Goal: Ask a question

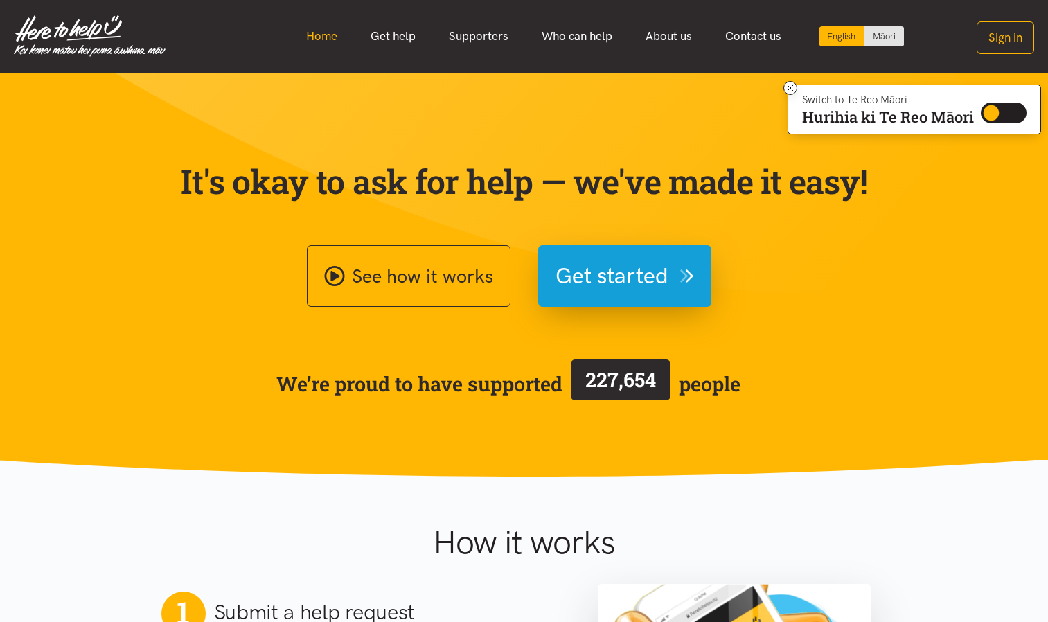
click at [304, 34] on link "Home" at bounding box center [321, 36] width 64 height 30
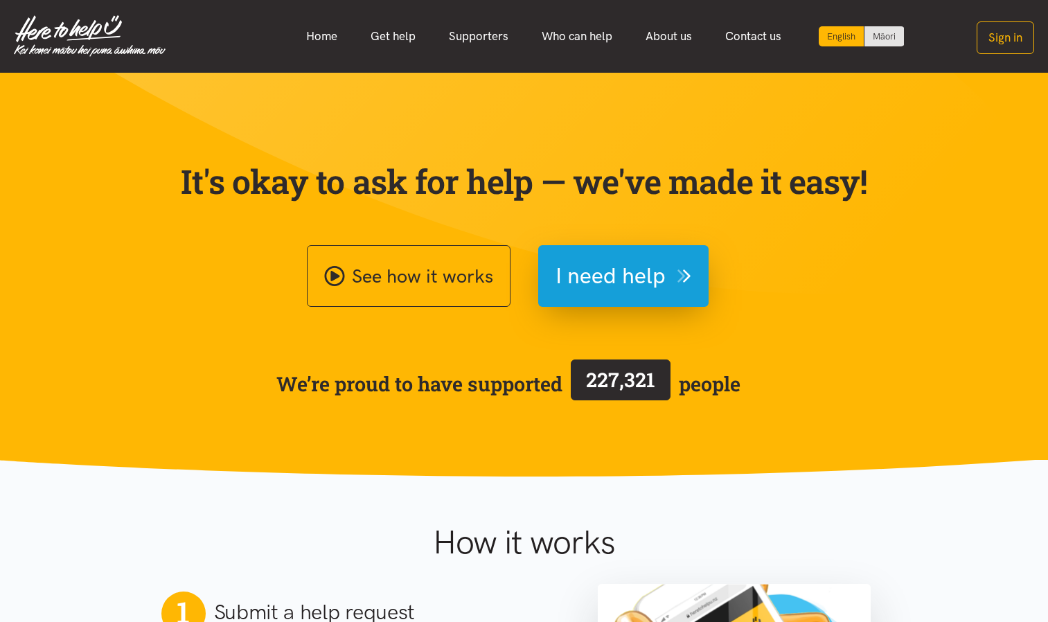
click at [319, 39] on link "Home" at bounding box center [321, 36] width 64 height 30
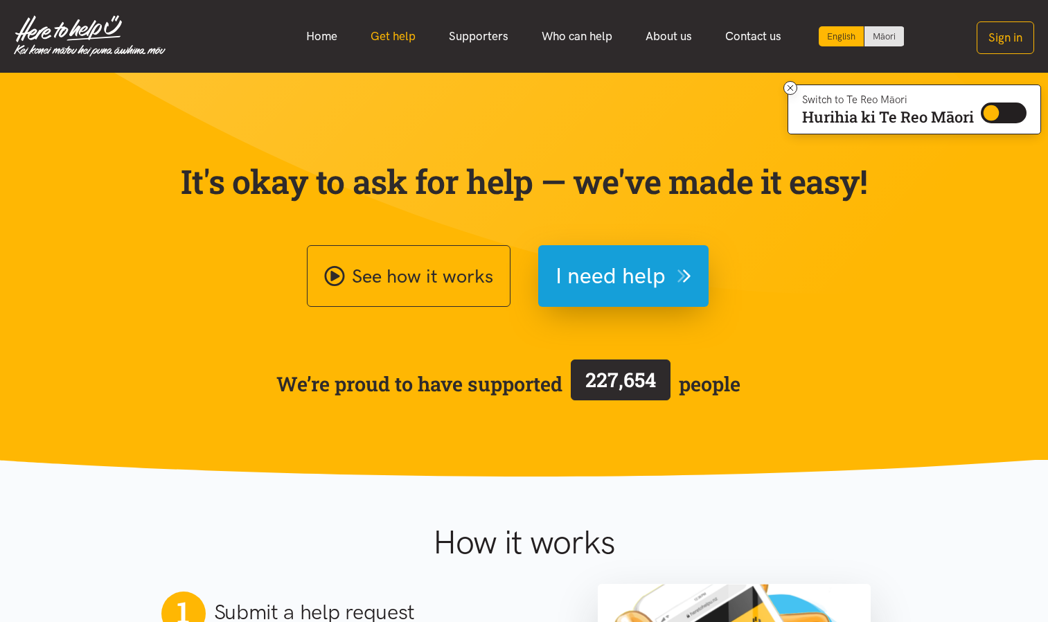
click at [400, 35] on link "Get help" at bounding box center [393, 36] width 78 height 30
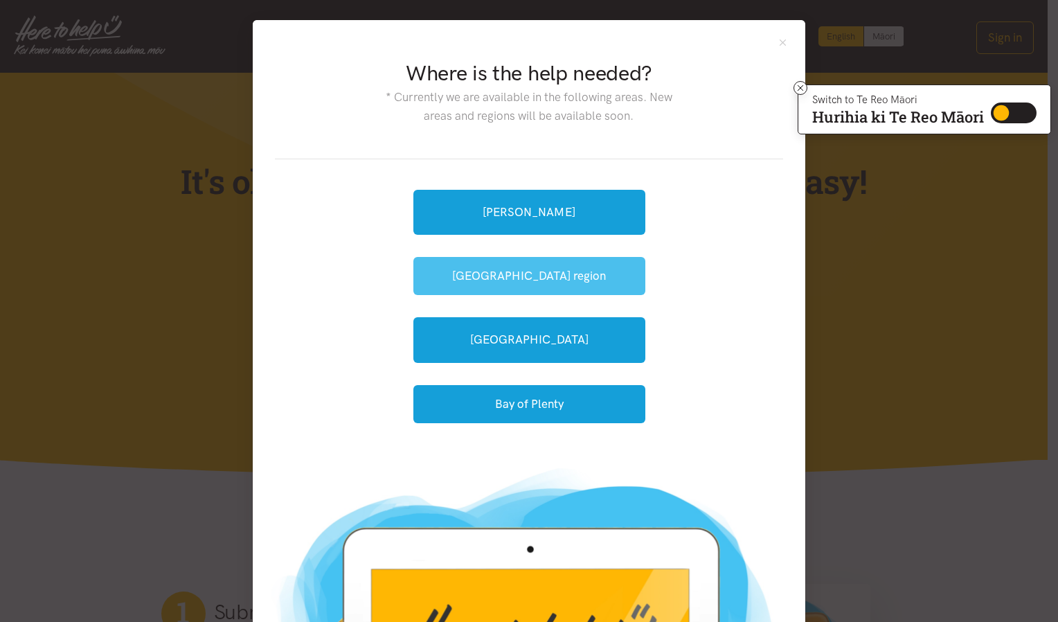
click at [551, 280] on button "[GEOGRAPHIC_DATA] region" at bounding box center [529, 276] width 232 height 38
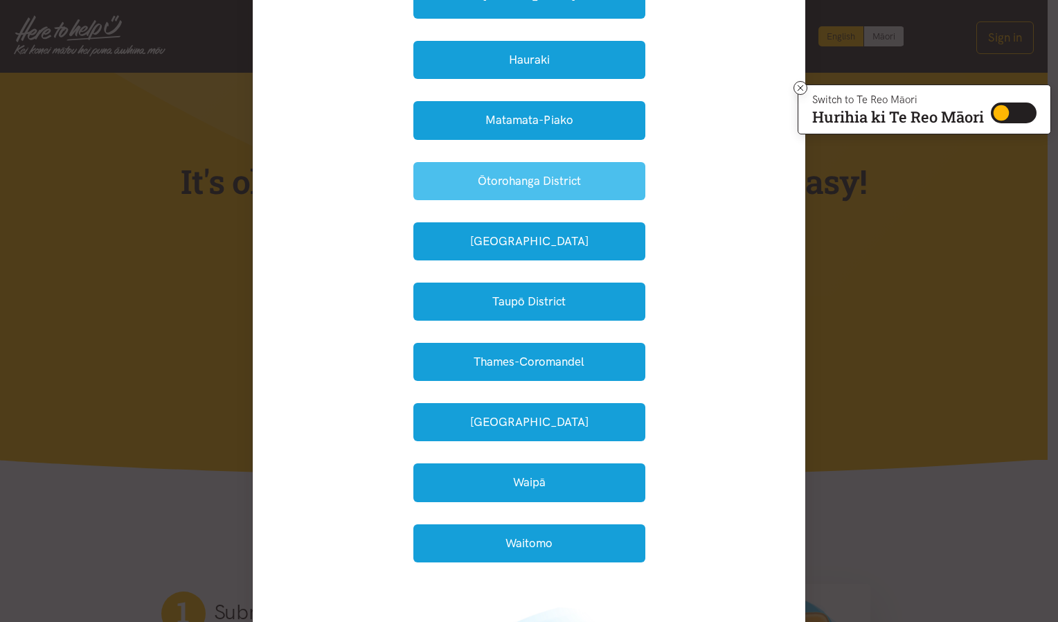
scroll to position [277, 0]
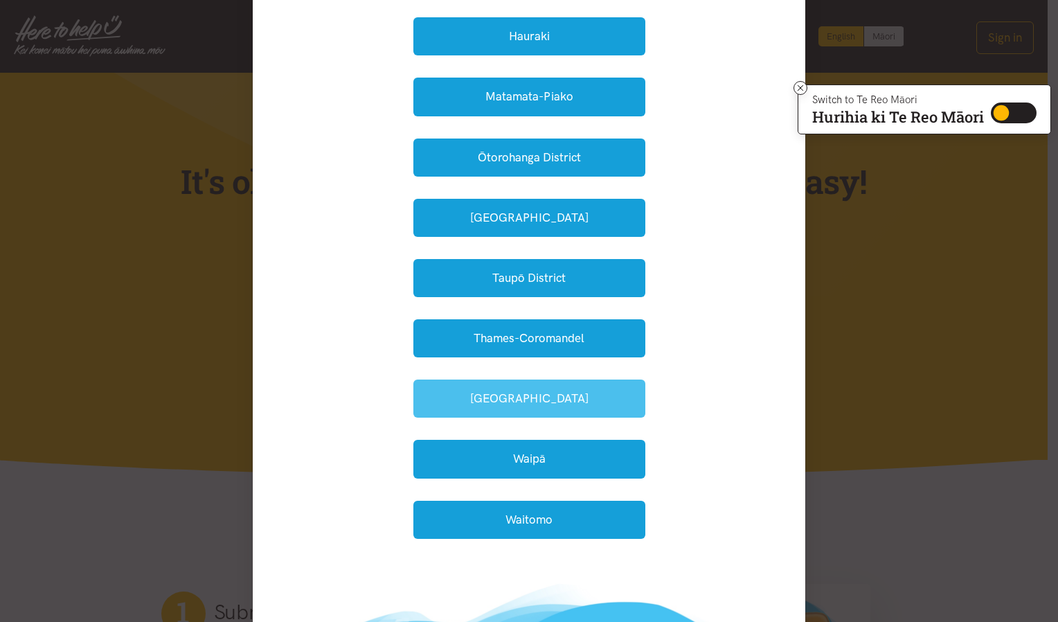
click at [514, 394] on button "Waikato District" at bounding box center [529, 399] width 232 height 38
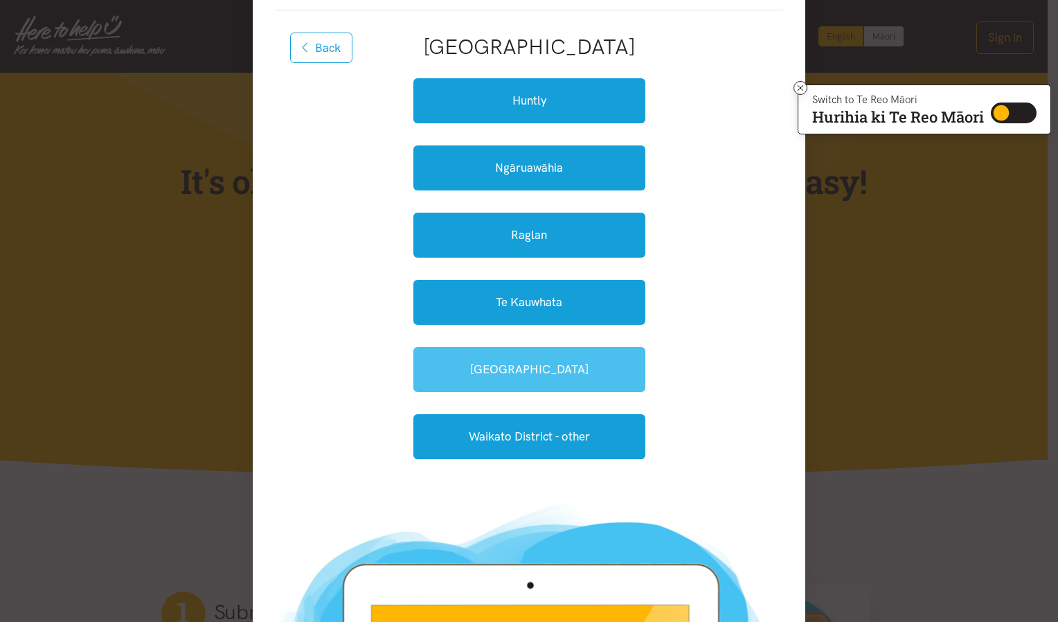
scroll to position [139, 0]
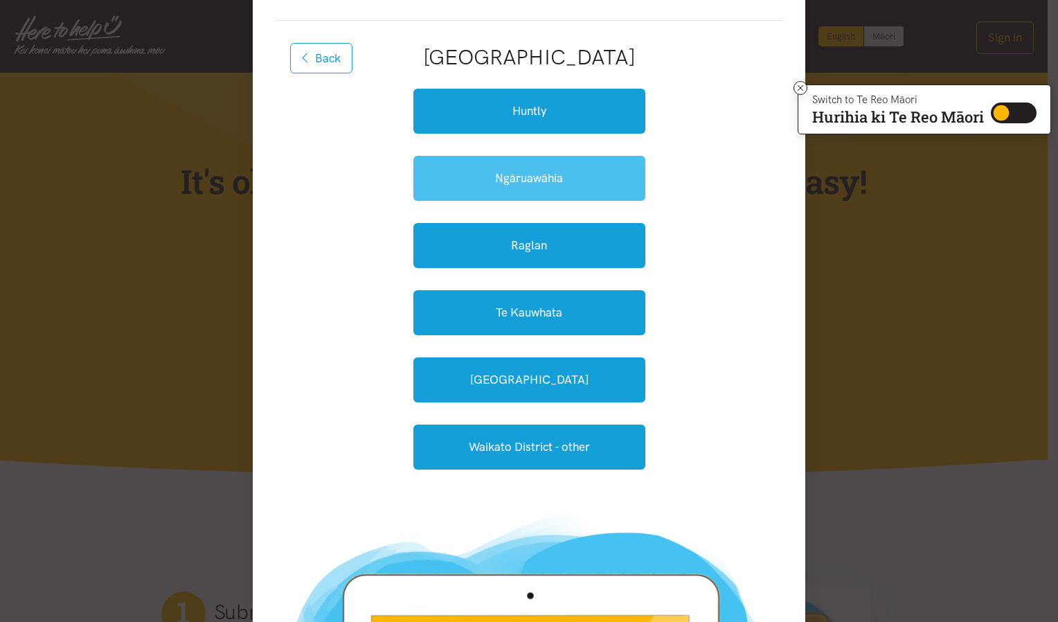
click at [512, 179] on link "Ngāruawāhia" at bounding box center [529, 178] width 232 height 45
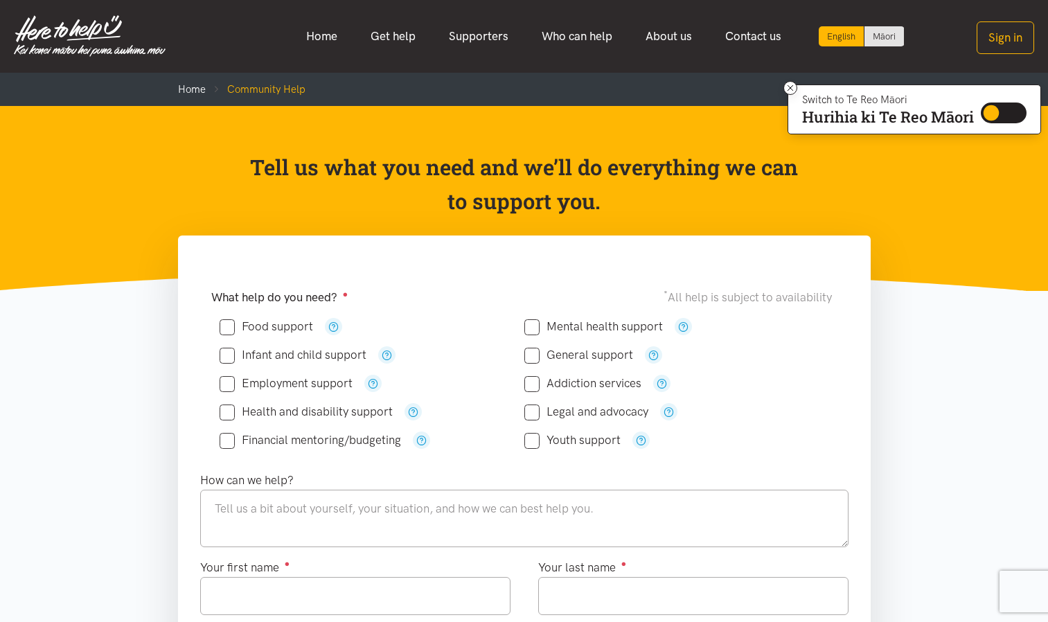
click at [235, 327] on input "Food support" at bounding box center [266, 327] width 93 height 12
click at [332, 329] on icon "button" at bounding box center [333, 326] width 10 height 10
click at [737, 206] on p "Tell us what you need and we’ll do everything we can to support you." at bounding box center [524, 184] width 551 height 69
click at [726, 204] on p "Tell us what you need and we’ll do everything we can to support you." at bounding box center [524, 184] width 551 height 69
click at [225, 328] on input "Food support" at bounding box center [266, 327] width 93 height 12
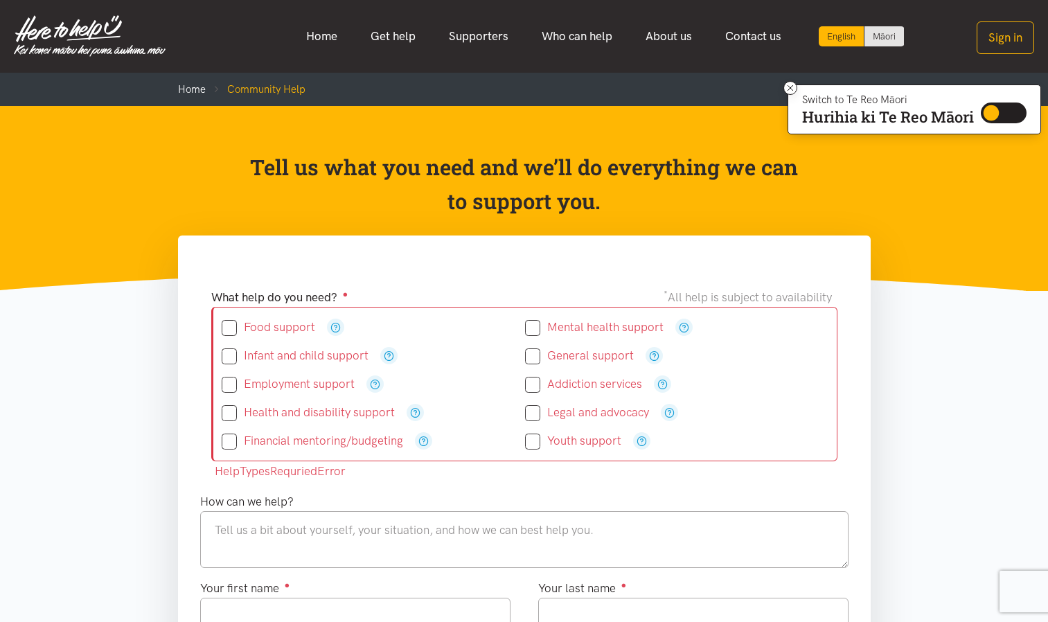
click at [179, 152] on div "Tell us what you need and we’ll do everything we can to support you." at bounding box center [524, 187] width 720 height 74
click at [224, 34] on div "Home Get help Supporters Who can help About us" at bounding box center [600, 36] width 868 height 30
click at [270, 49] on div "Home Get help Supporters Who can help About us" at bounding box center [600, 36] width 868 height 30
click at [917, 208] on header "Tell us what you need and we’ll do everything we can to support you." at bounding box center [524, 198] width 1048 height 185
click at [915, 192] on header "Tell us what you need and we’ll do everything we can to support you." at bounding box center [524, 198] width 1048 height 185
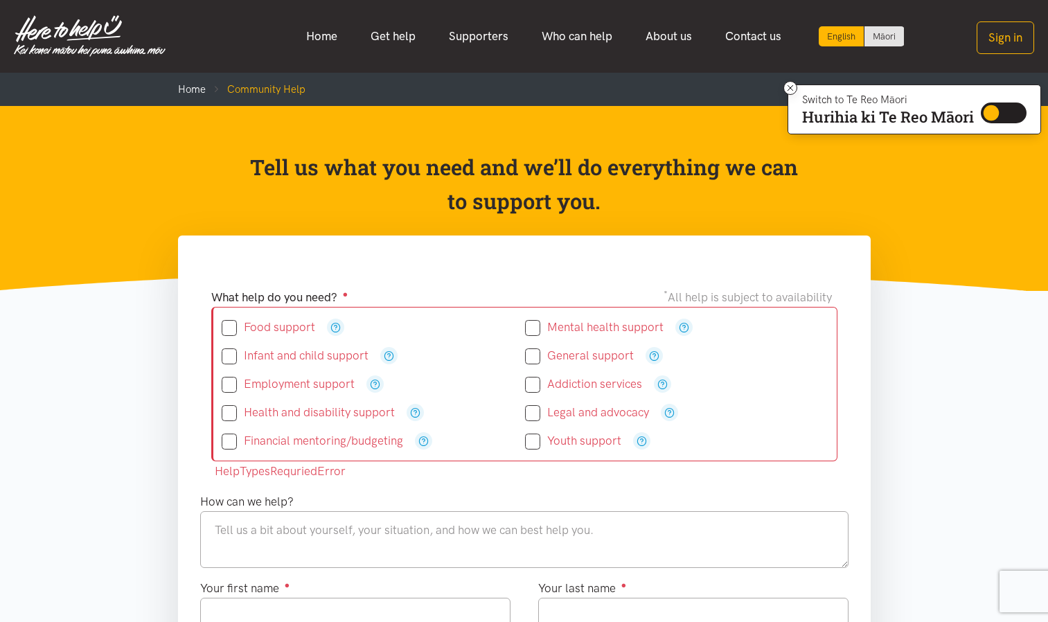
click at [231, 329] on input "Food support" at bounding box center [268, 327] width 93 height 12
checkbox input "true"
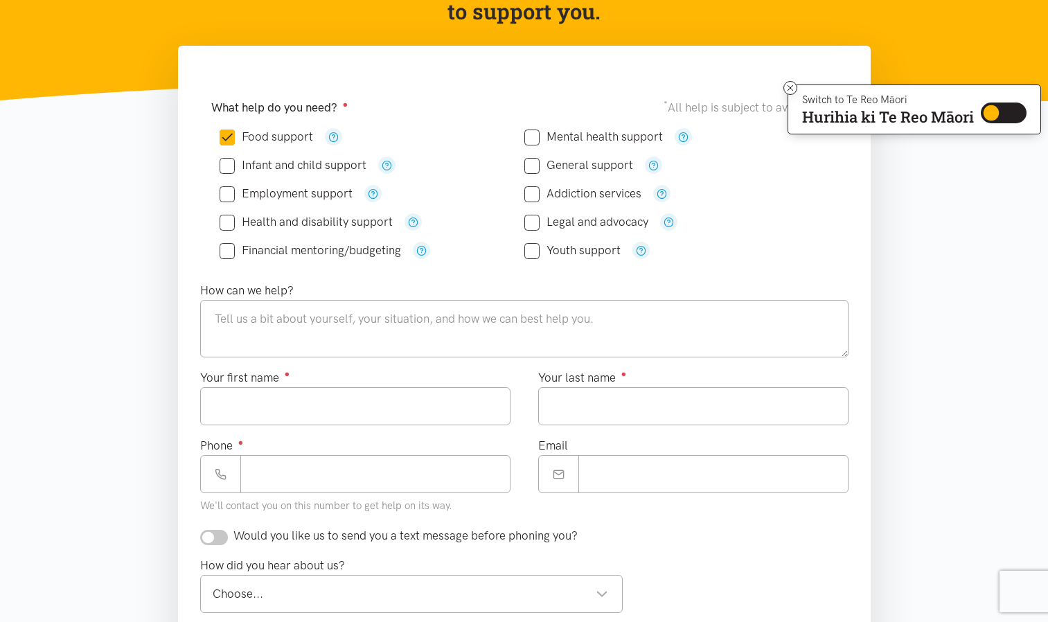
scroll to position [208, 0]
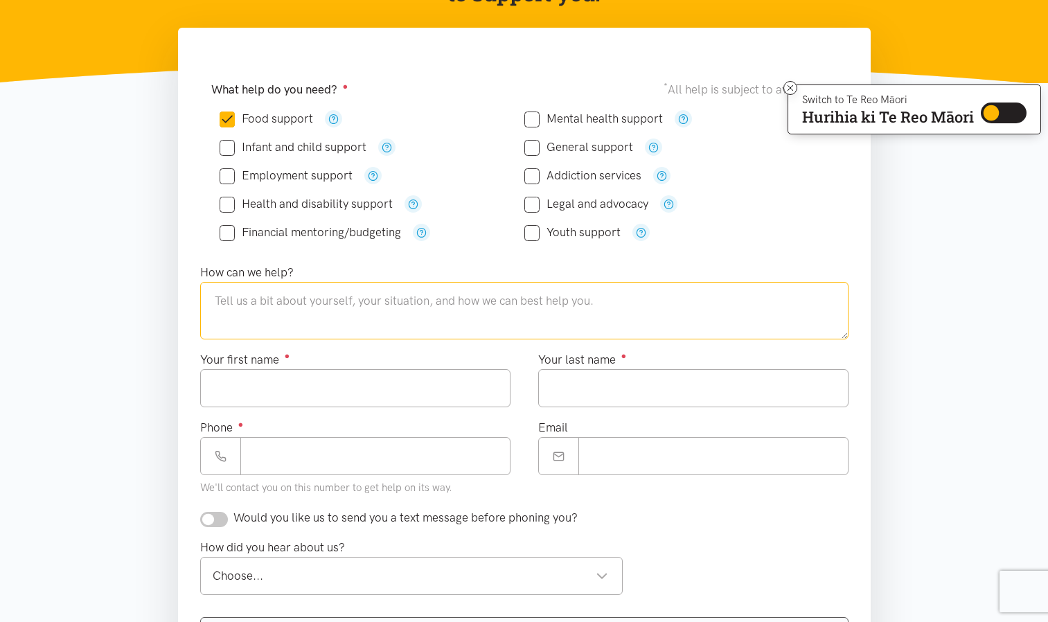
click at [254, 301] on textarea at bounding box center [524, 310] width 648 height 57
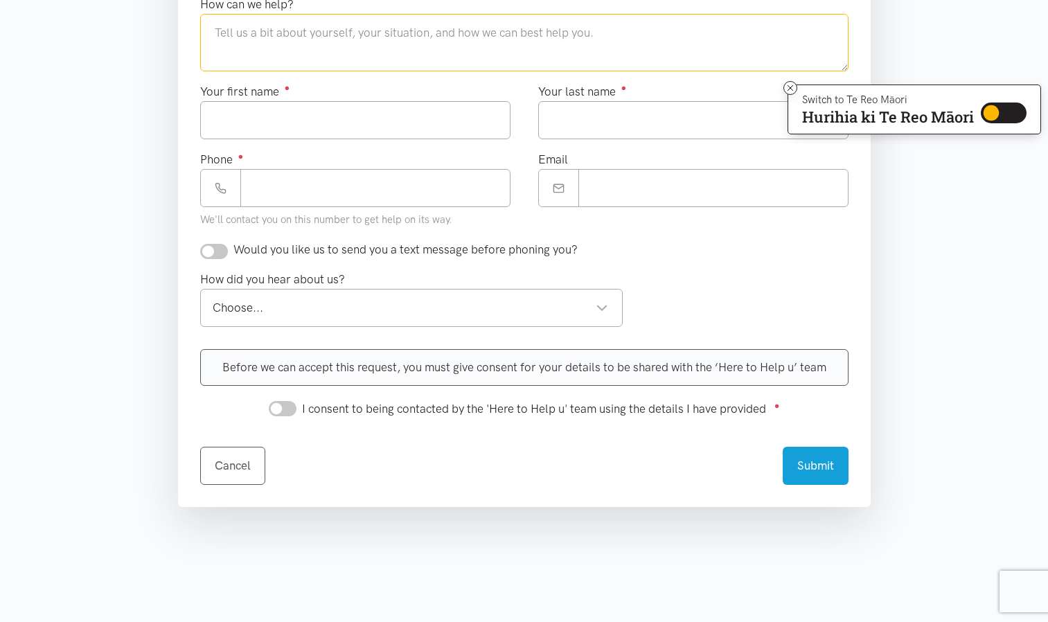
scroll to position [485, 0]
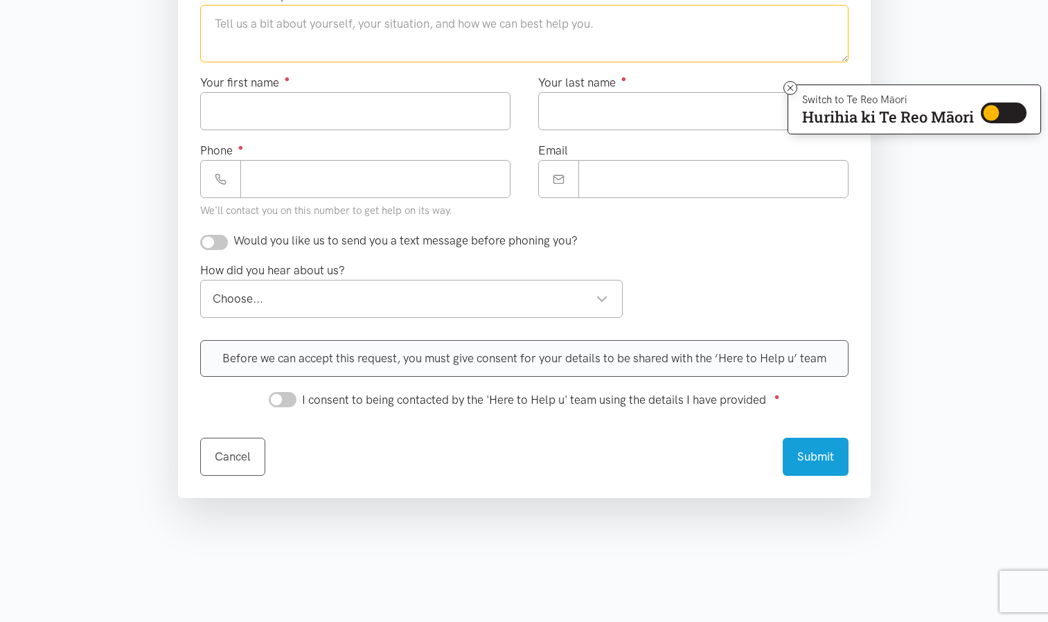
click at [590, 305] on div "Choose..." at bounding box center [411, 298] width 396 height 19
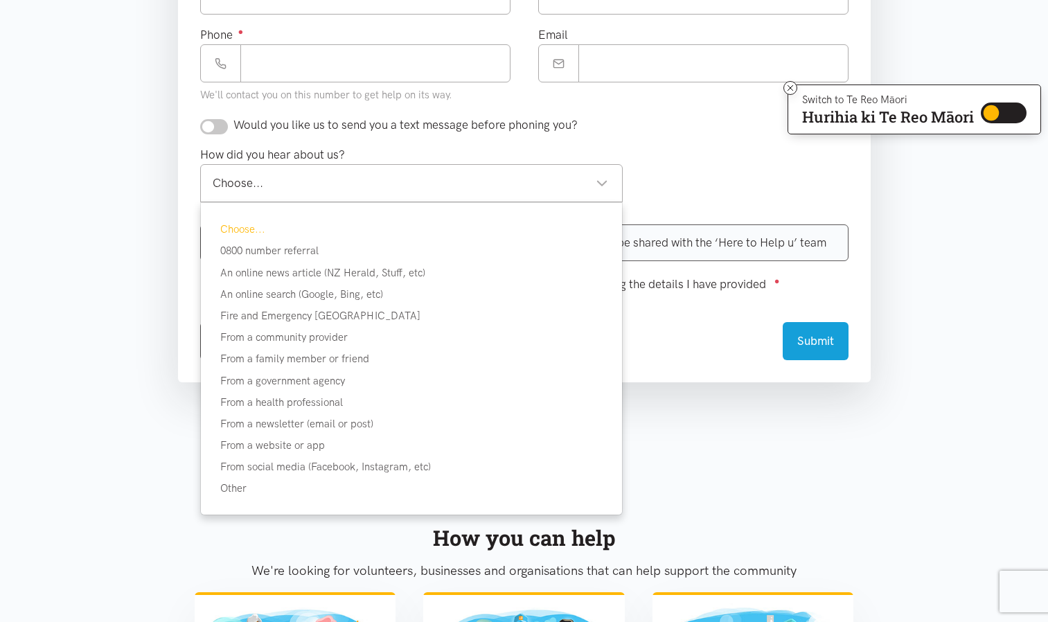
scroll to position [623, 0]
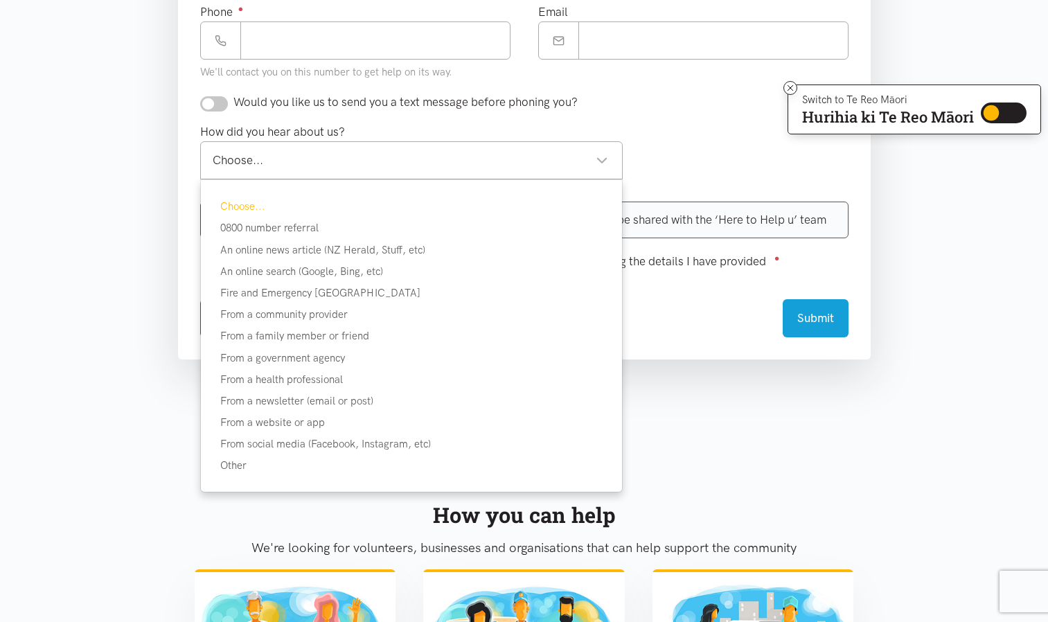
click at [694, 166] on div "How did you hear about us? Choose... Choose... Choose... 0800 number referral A…" at bounding box center [524, 157] width 676 height 68
